Goal: Find specific page/section: Find specific page/section

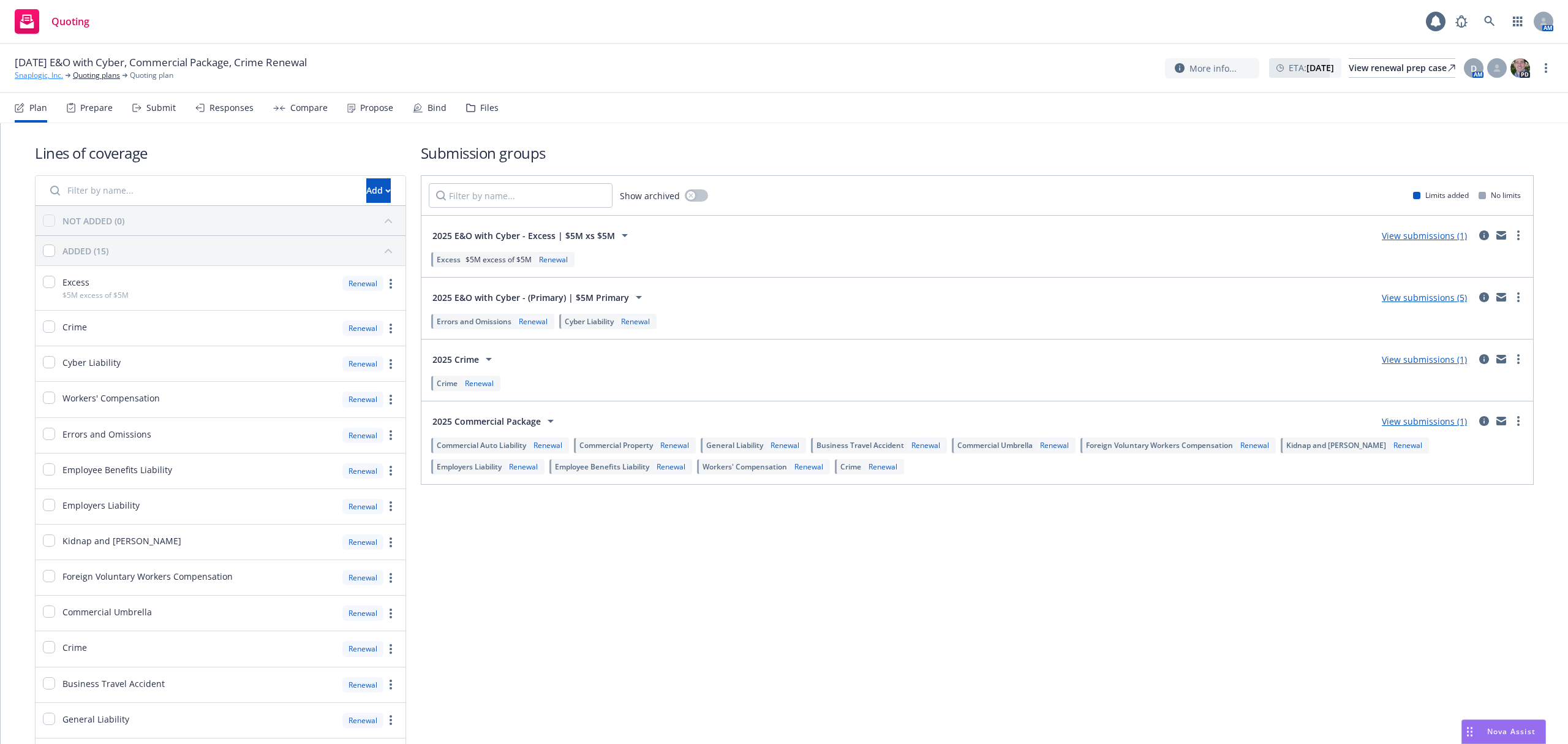
click at [35, 76] on link "Snaplogic, Inc." at bounding box center [38, 75] width 48 height 11
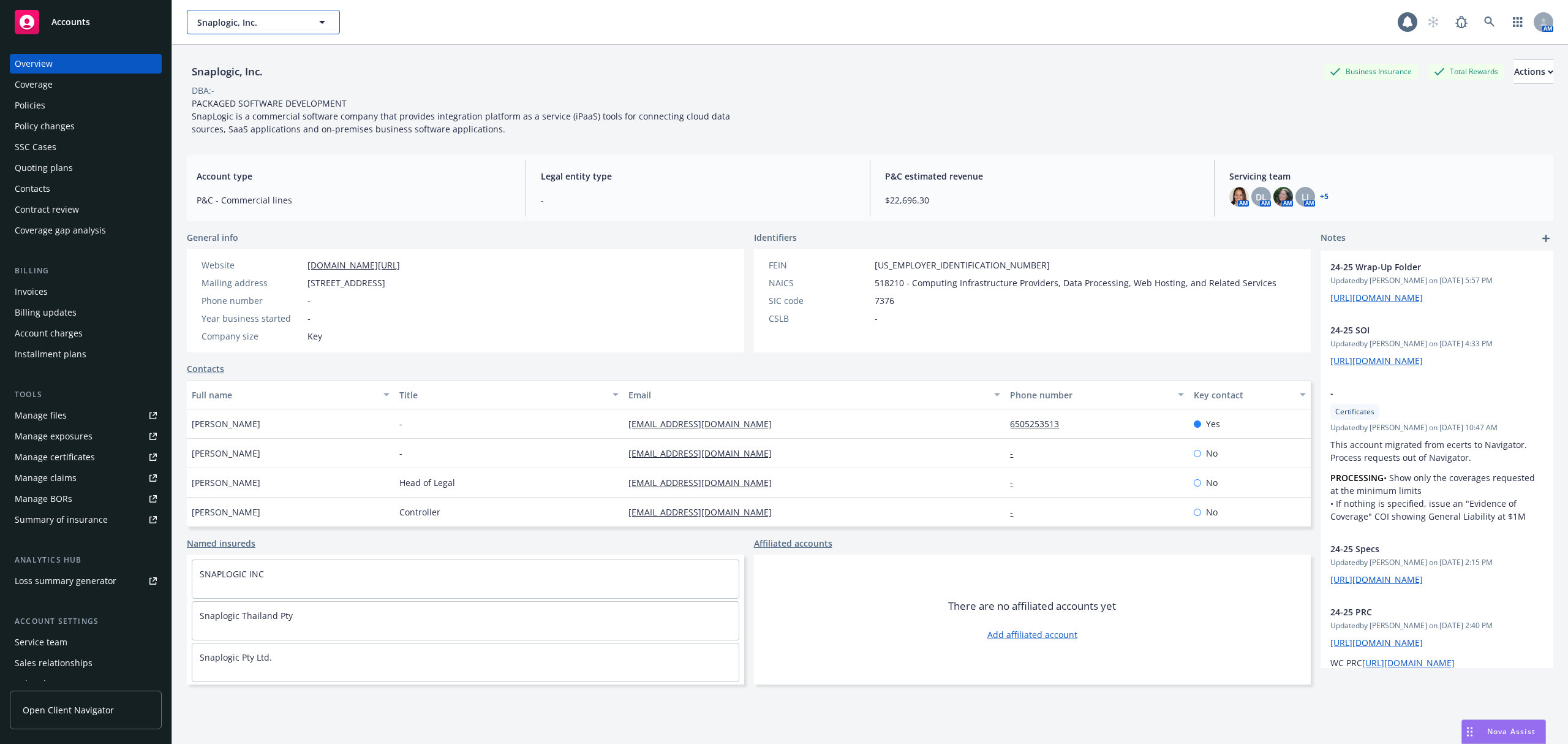
click at [280, 22] on span "Snaplogic, Inc." at bounding box center [250, 22] width 106 height 13
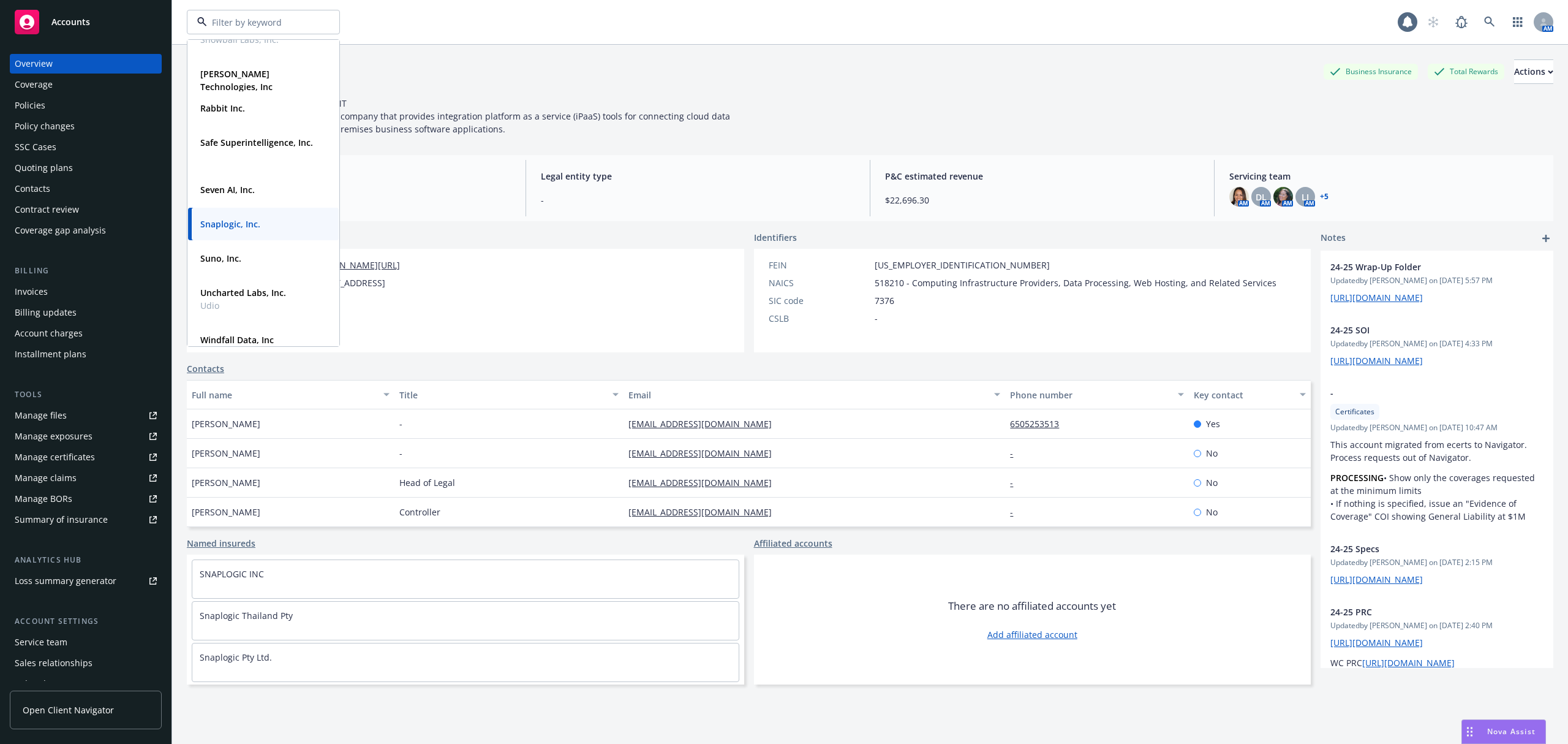
scroll to position [572, 0]
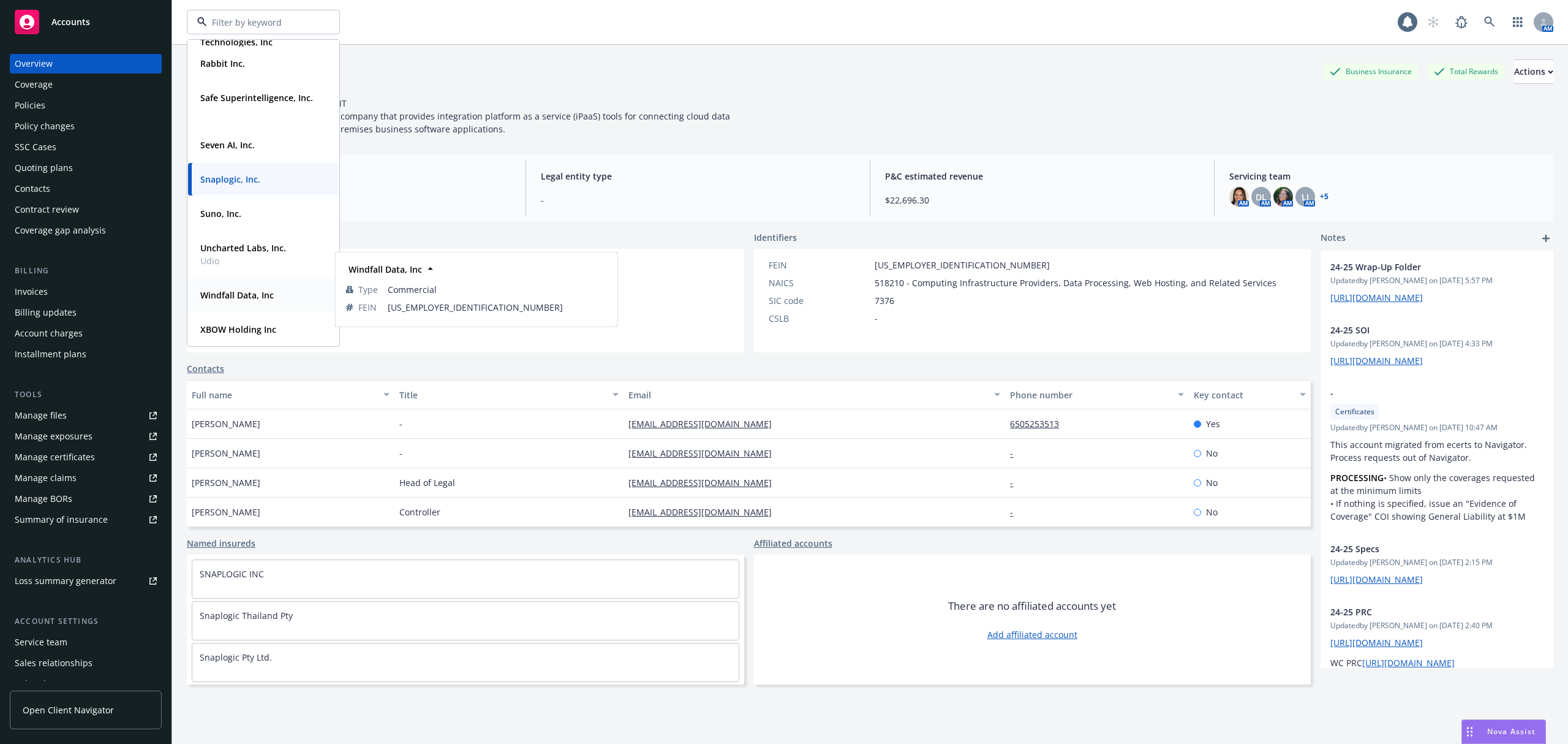
click at [247, 302] on div "Windfall Data, Inc" at bounding box center [236, 295] width 81 height 18
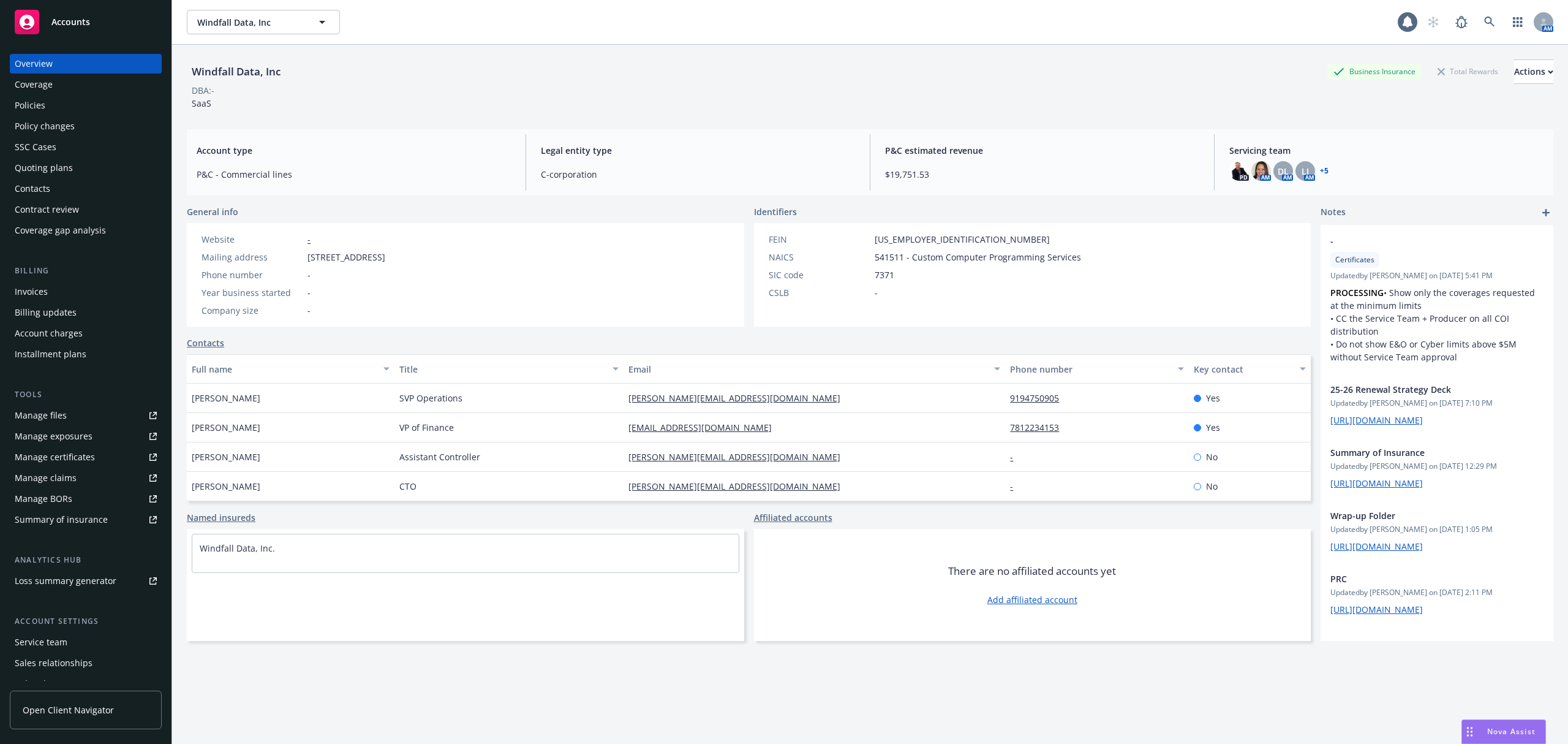
click at [48, 102] on div "Policies" at bounding box center [85, 105] width 142 height 19
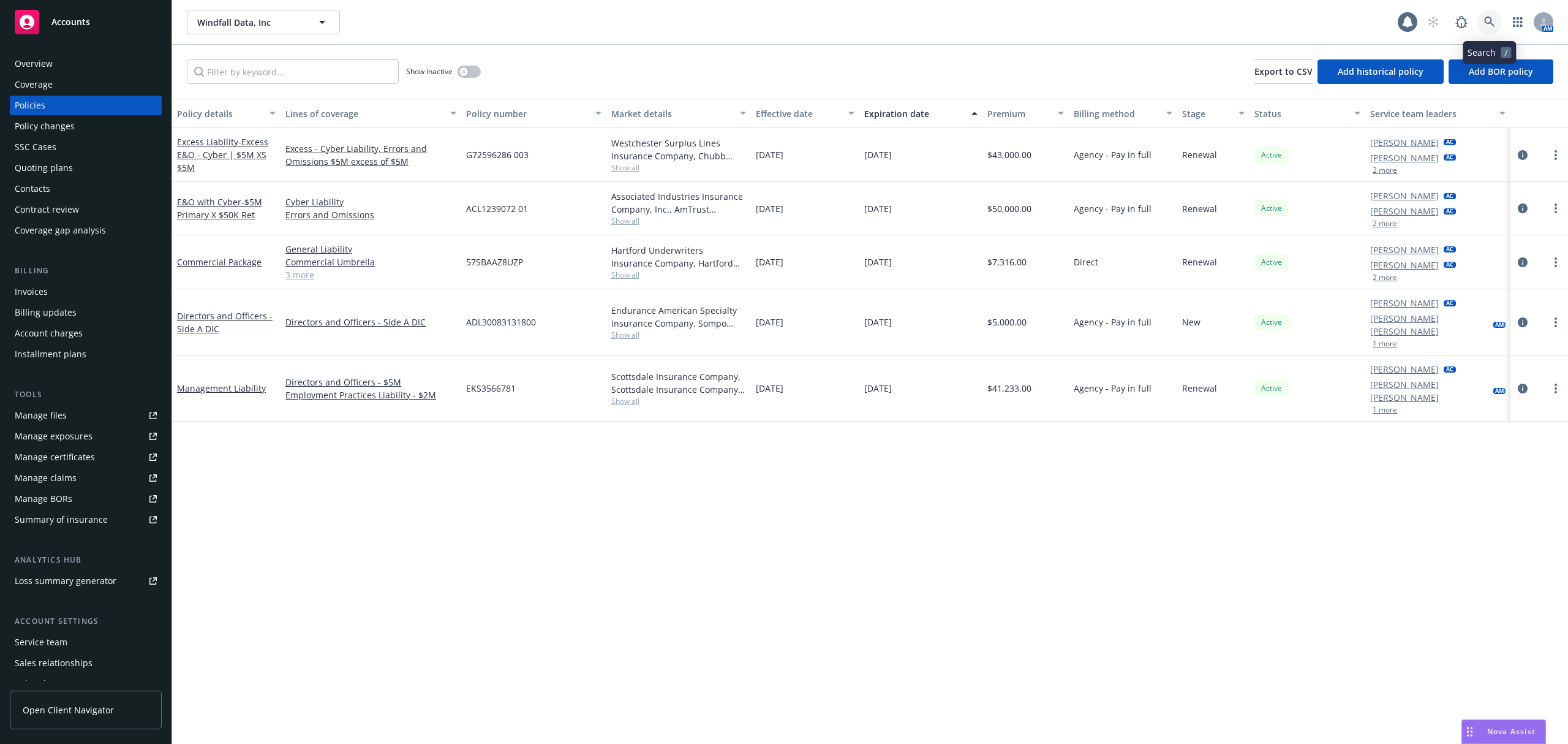
click at [1484, 17] on icon at bounding box center [1489, 22] width 11 height 11
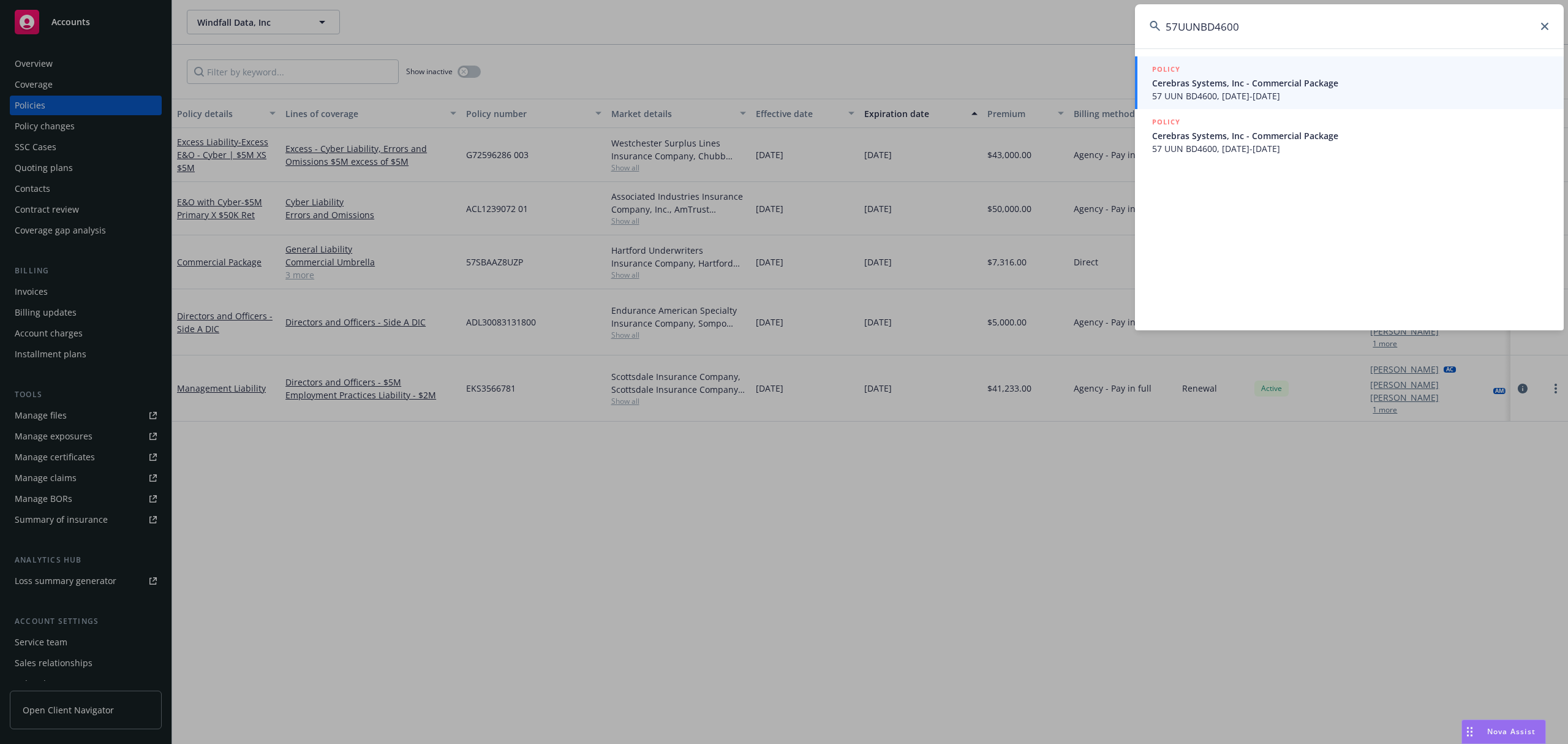
type input "57UUNBD4600"
